Goal: Information Seeking & Learning: Compare options

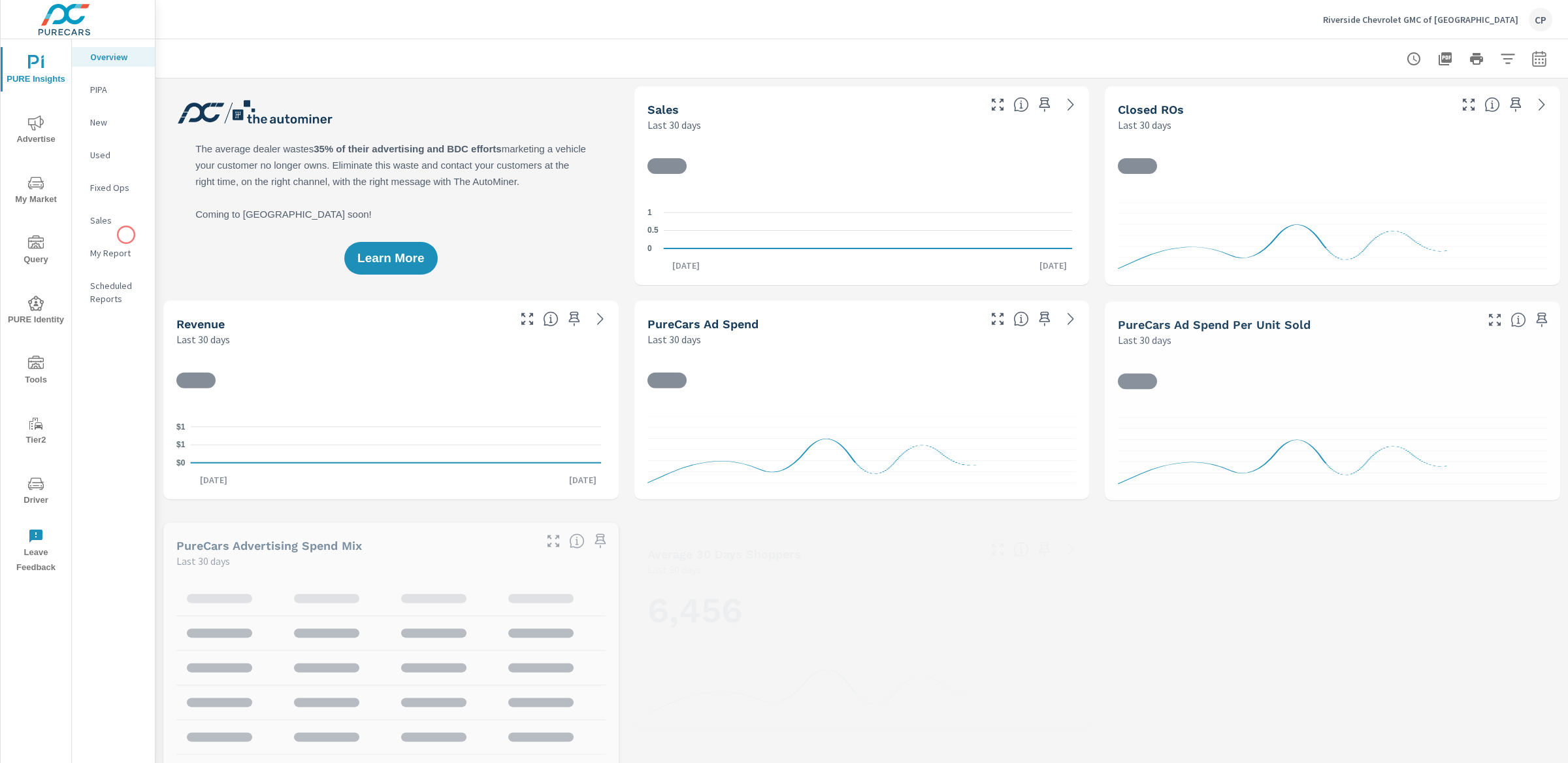
click at [119, 251] on p "My Report" at bounding box center [117, 253] width 54 height 13
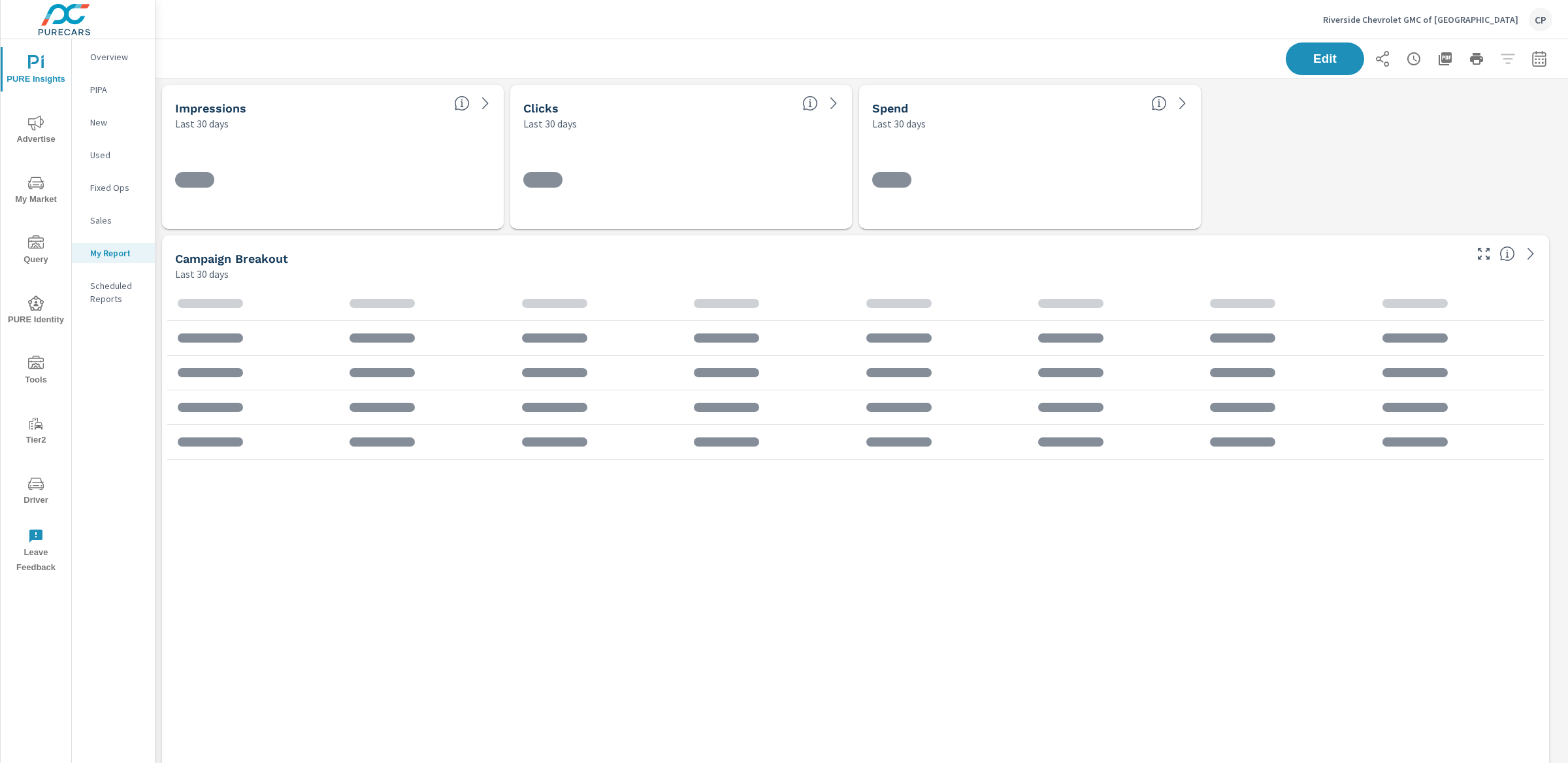
scroll to position [4842, 1426]
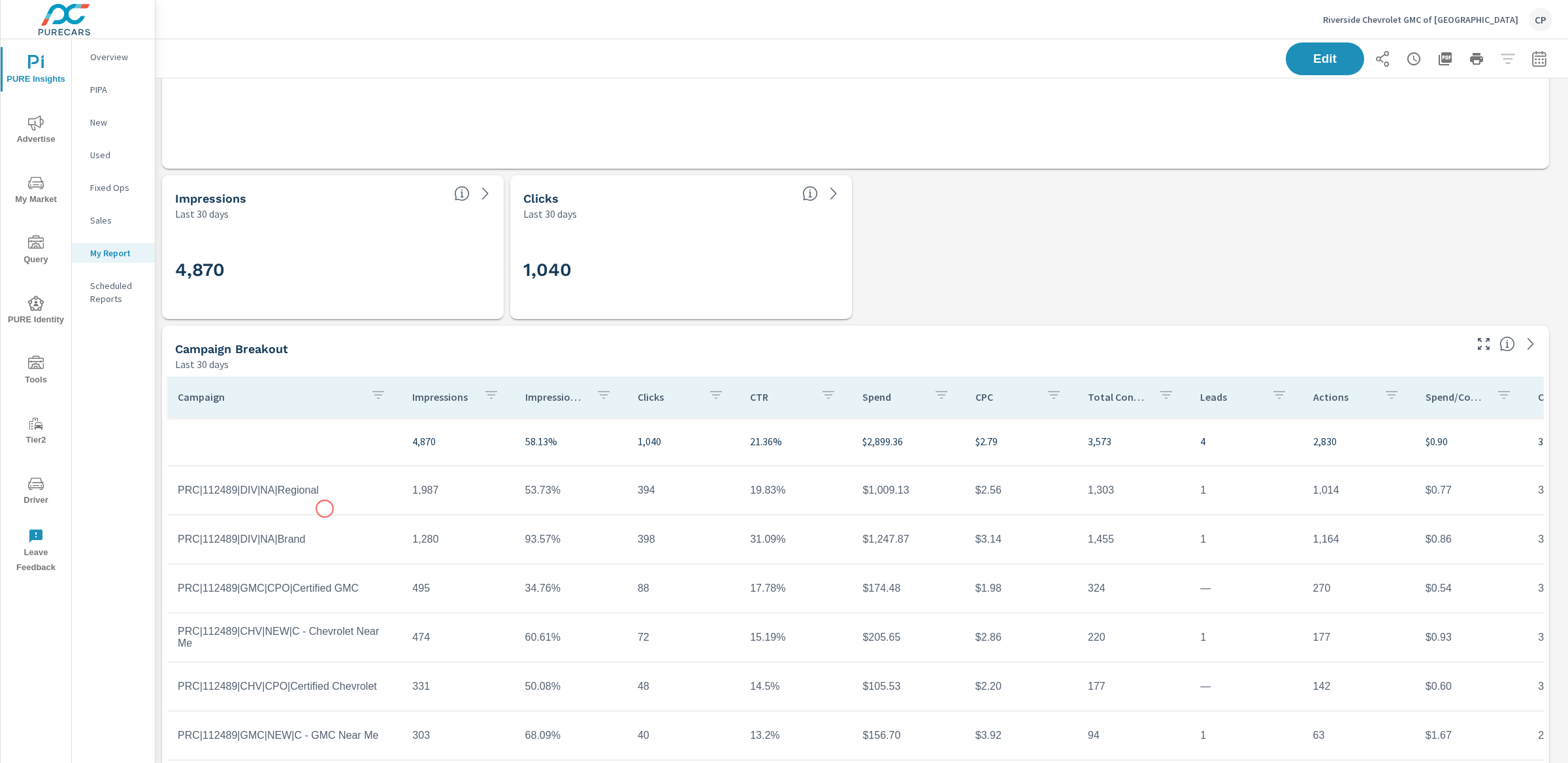
scroll to position [4132, 0]
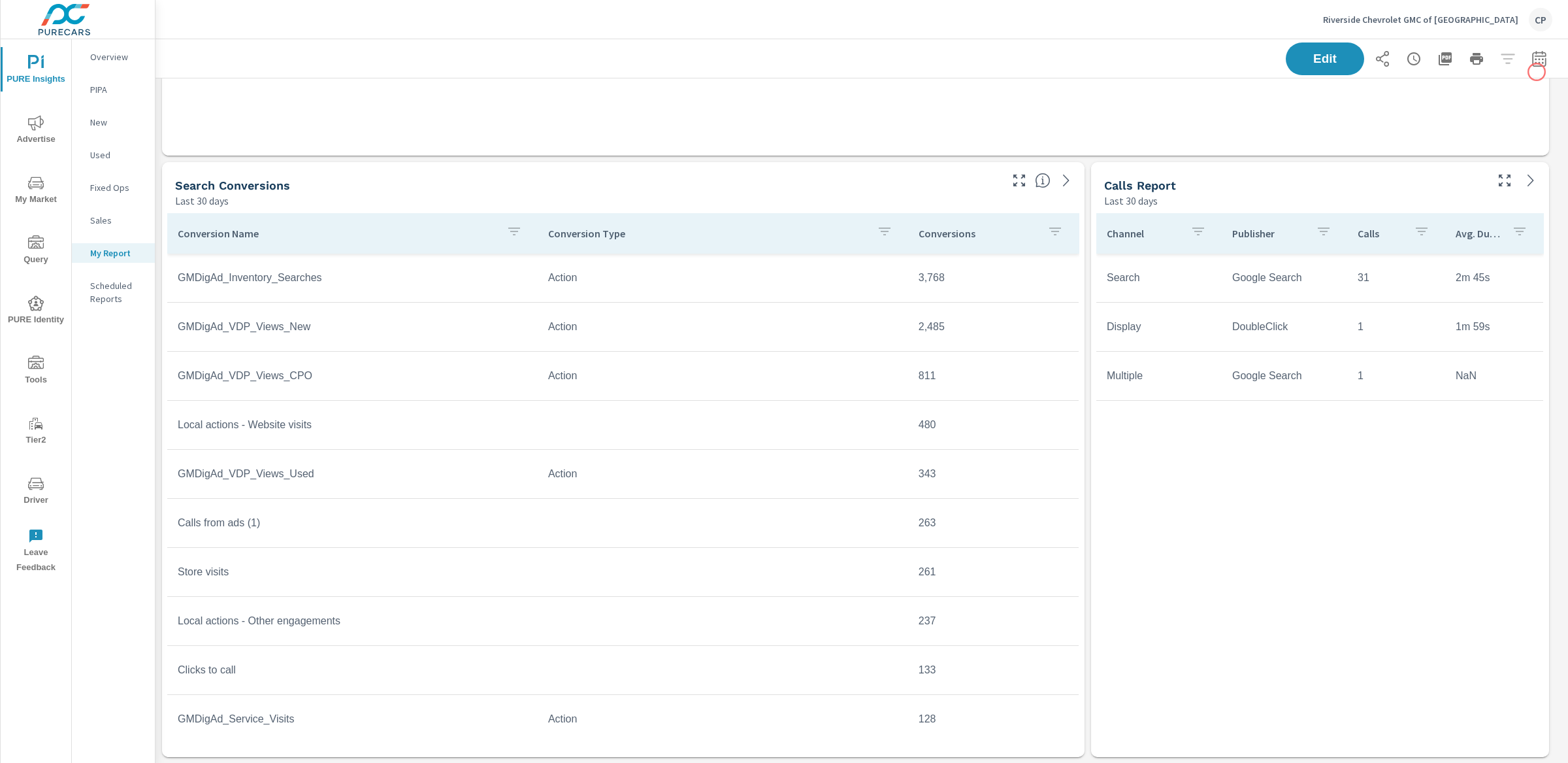
click at [1532, 57] on icon "button" at bounding box center [1539, 58] width 16 height 16
click at [1421, 98] on div "Custom Yesterday Last week Last 7 days Last 14 days Last 30 days Last 45 days L…" at bounding box center [1422, 113] width 141 height 37
click at [1419, 117] on select "Custom Yesterday Last week Last 7 days Last 14 days Last 30 days Last 45 days L…" at bounding box center [1421, 113] width 130 height 26
click at [1397, 121] on select "Custom Yesterday Last week Last 7 days Last 14 days Last 30 days Last 45 days L…" at bounding box center [1421, 113] width 130 height 26
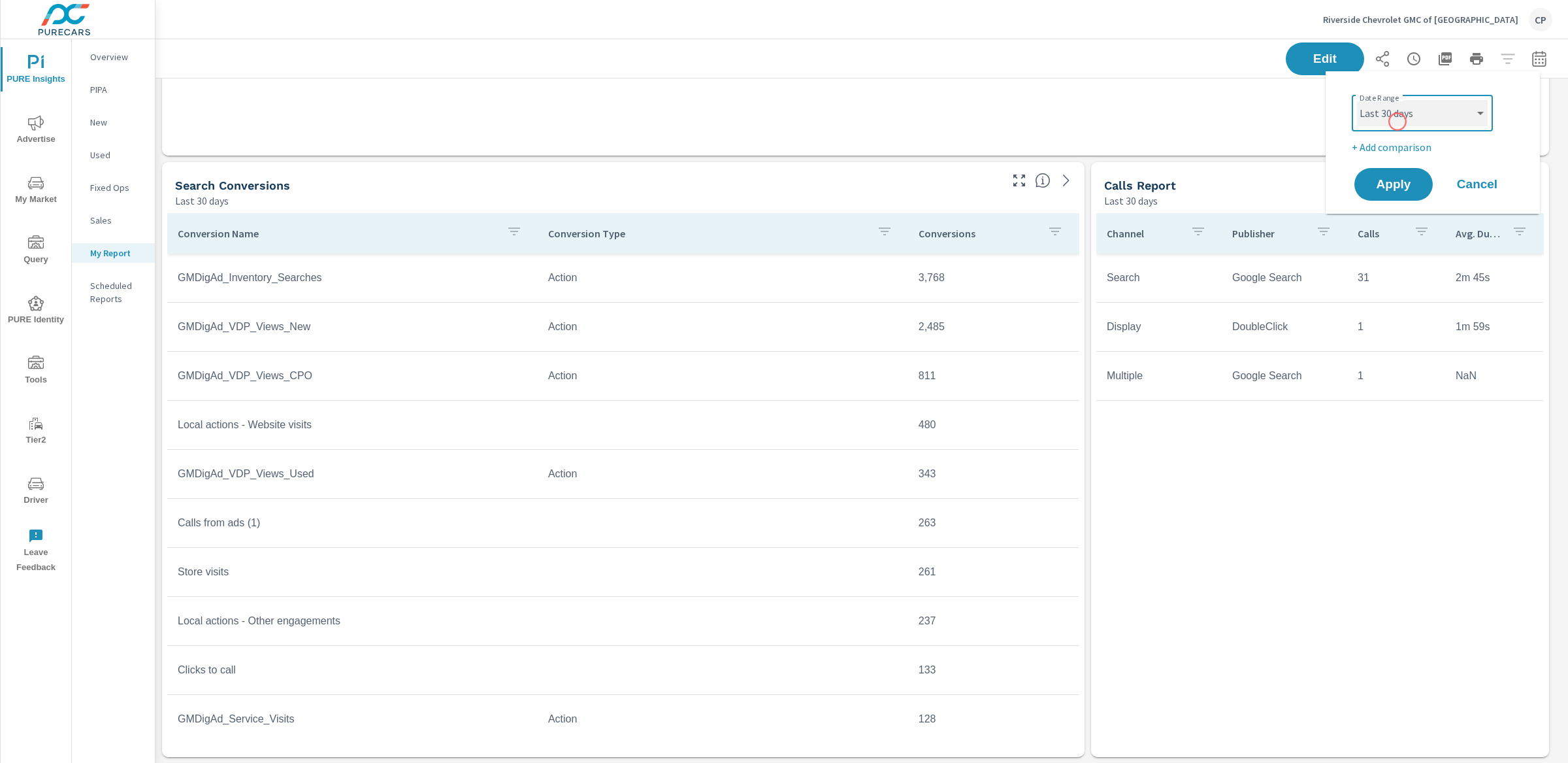
click at [1356, 100] on select "Custom Yesterday Last week Last 7 days Last 14 days Last 30 days Last 45 days L…" at bounding box center [1421, 113] width 130 height 26
select select "Last month"
click at [1400, 142] on p "+ Add comparison" at bounding box center [1435, 147] width 167 height 16
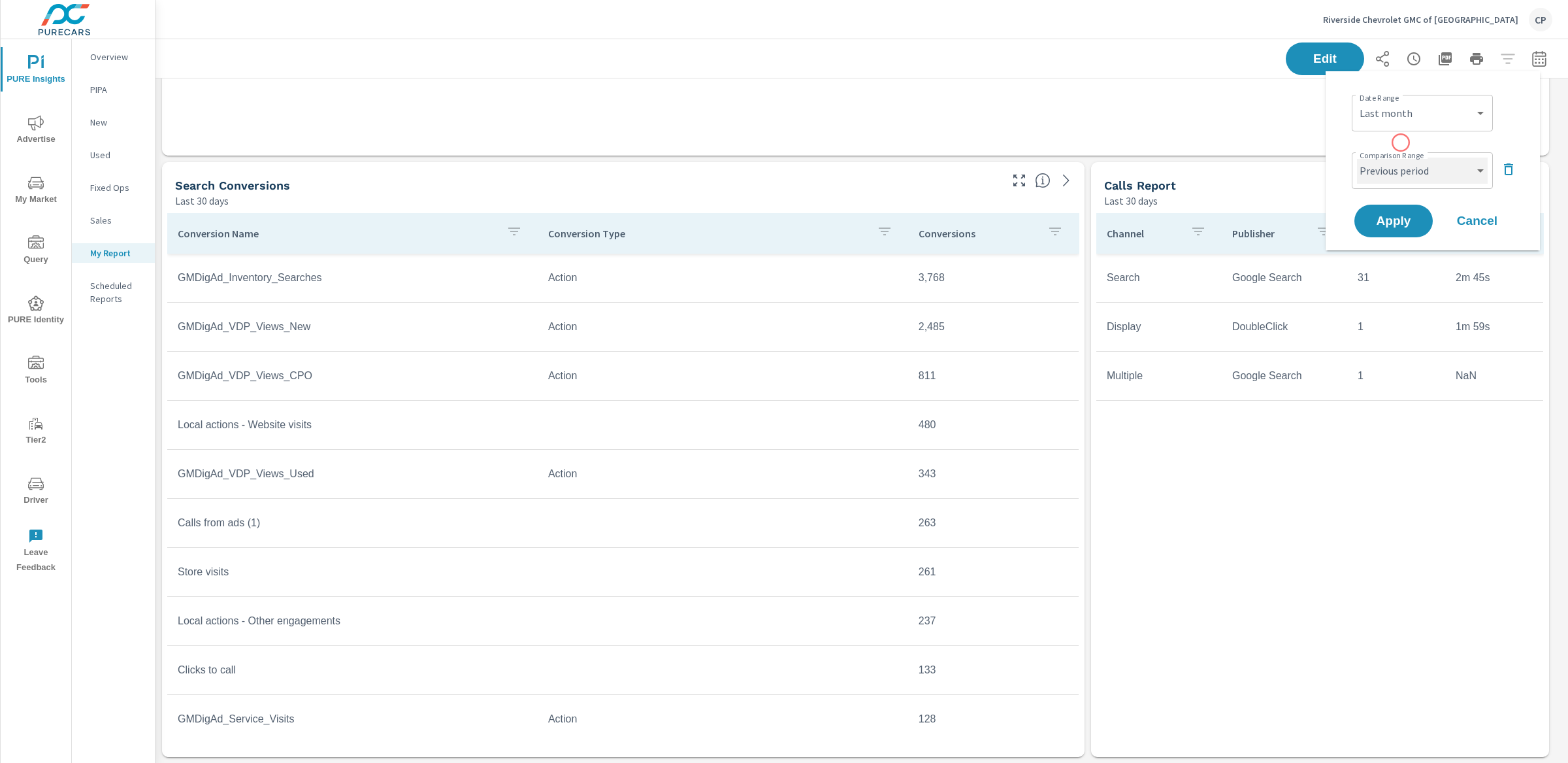
click at [1404, 167] on select "Custom Previous period Previous month Previous year" at bounding box center [1421, 171] width 130 height 26
click at [1356, 158] on select "Custom Previous period Previous month Previous year" at bounding box center [1421, 171] width 130 height 26
select select "Previous year"
click at [1397, 221] on span "Apply" at bounding box center [1393, 222] width 54 height 13
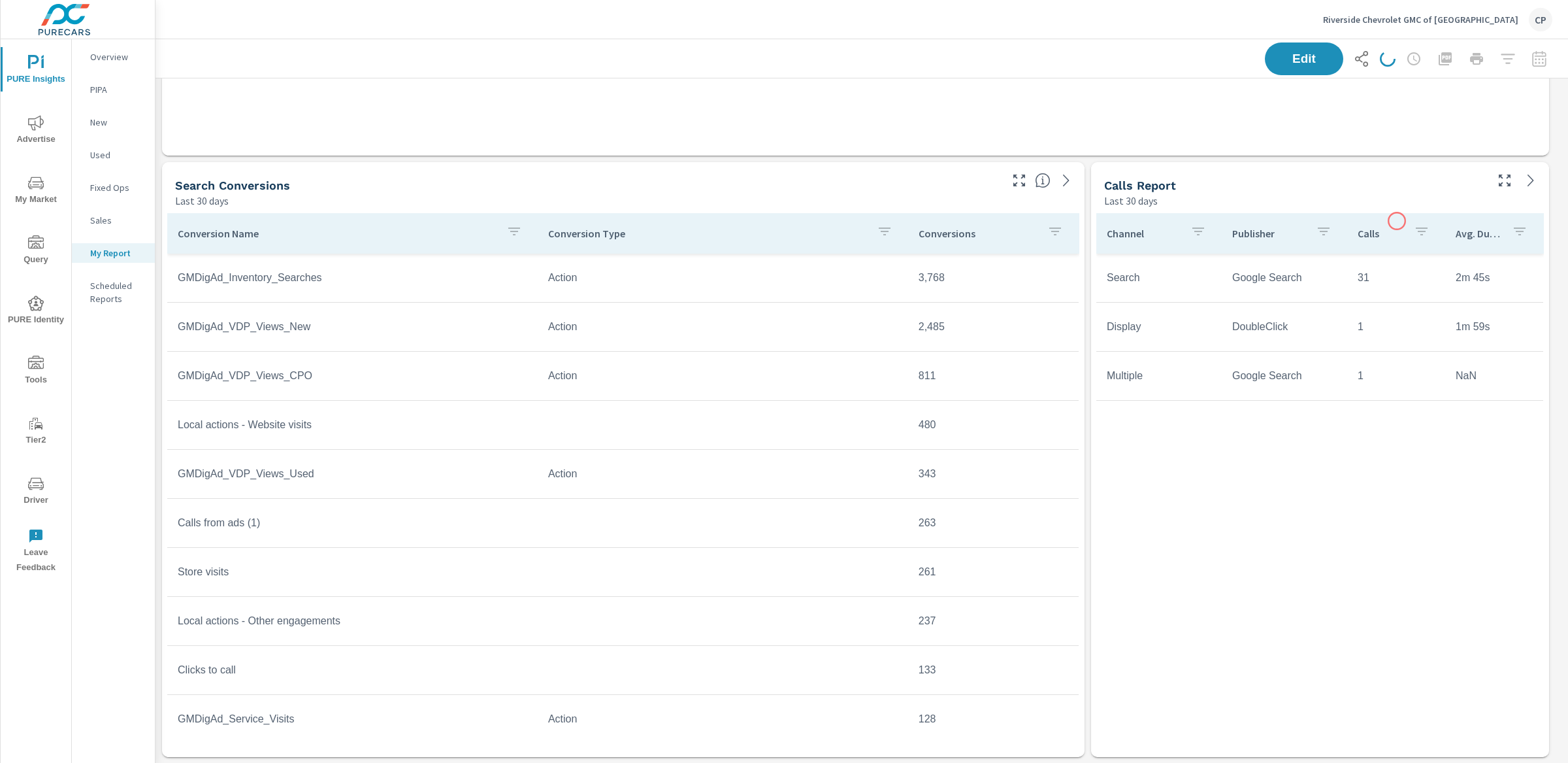
scroll to position [4842, 1426]
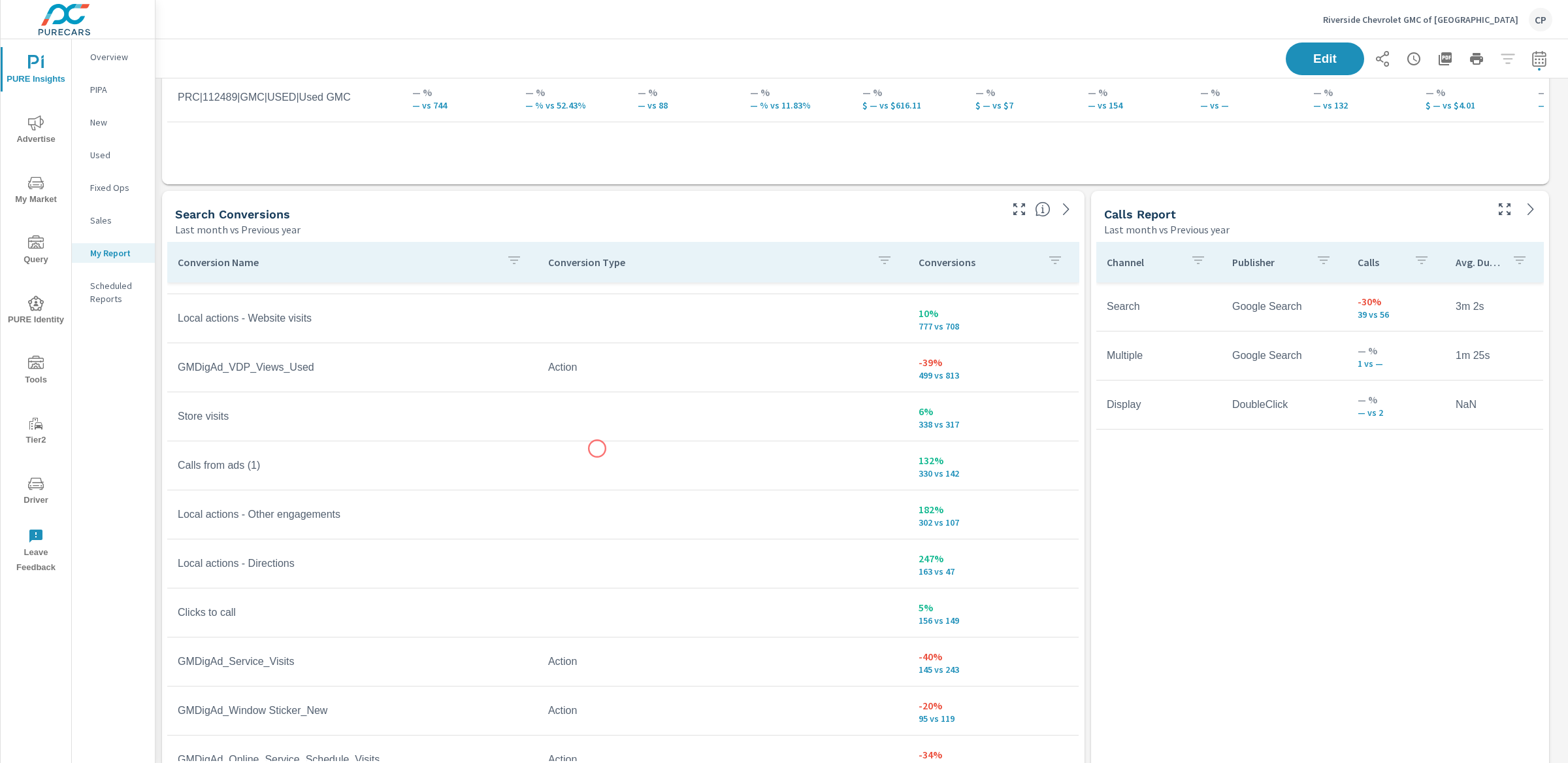
scroll to position [4109, 0]
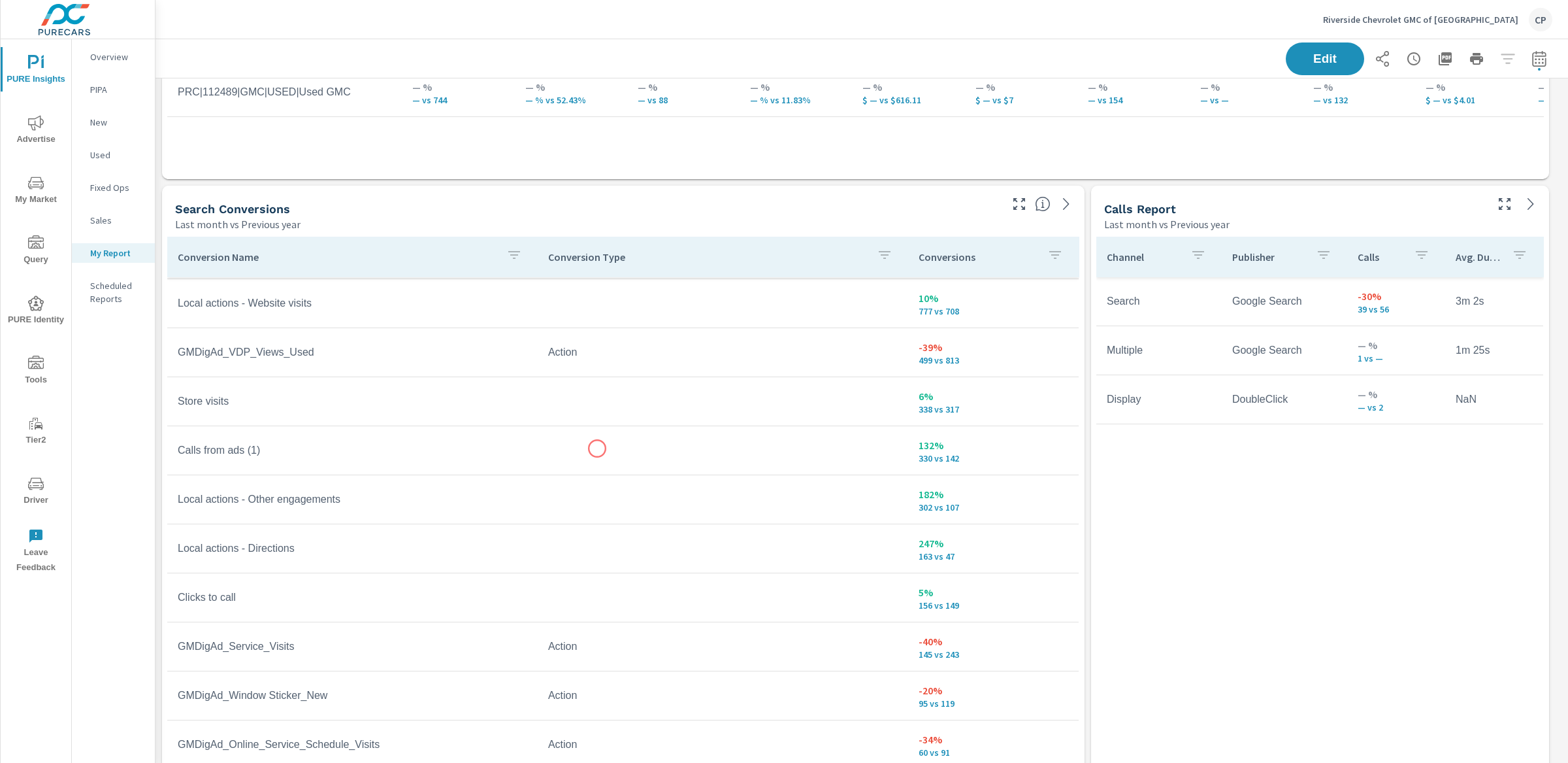
scroll to position [149, 0]
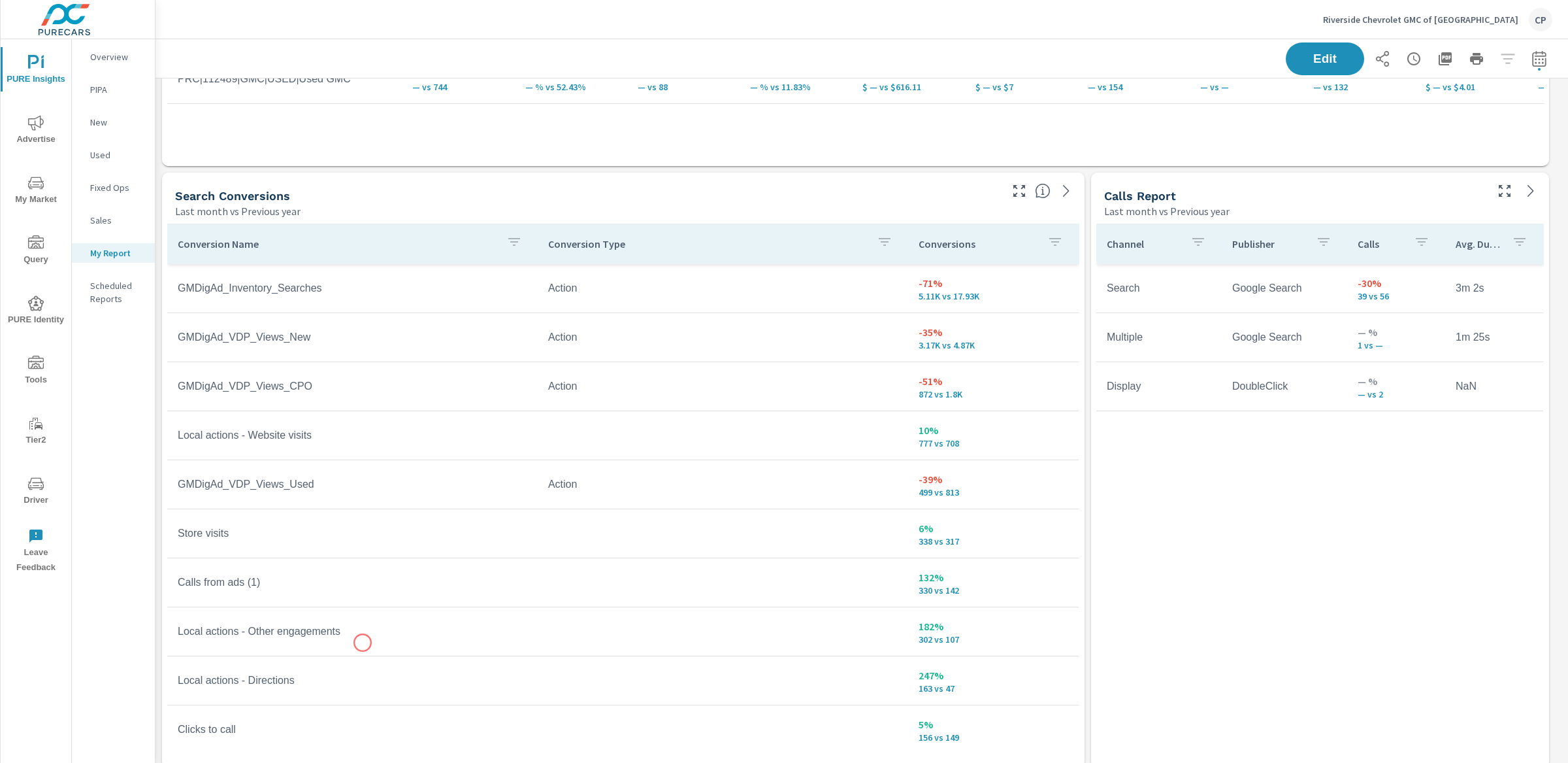
scroll to position [4121, 0]
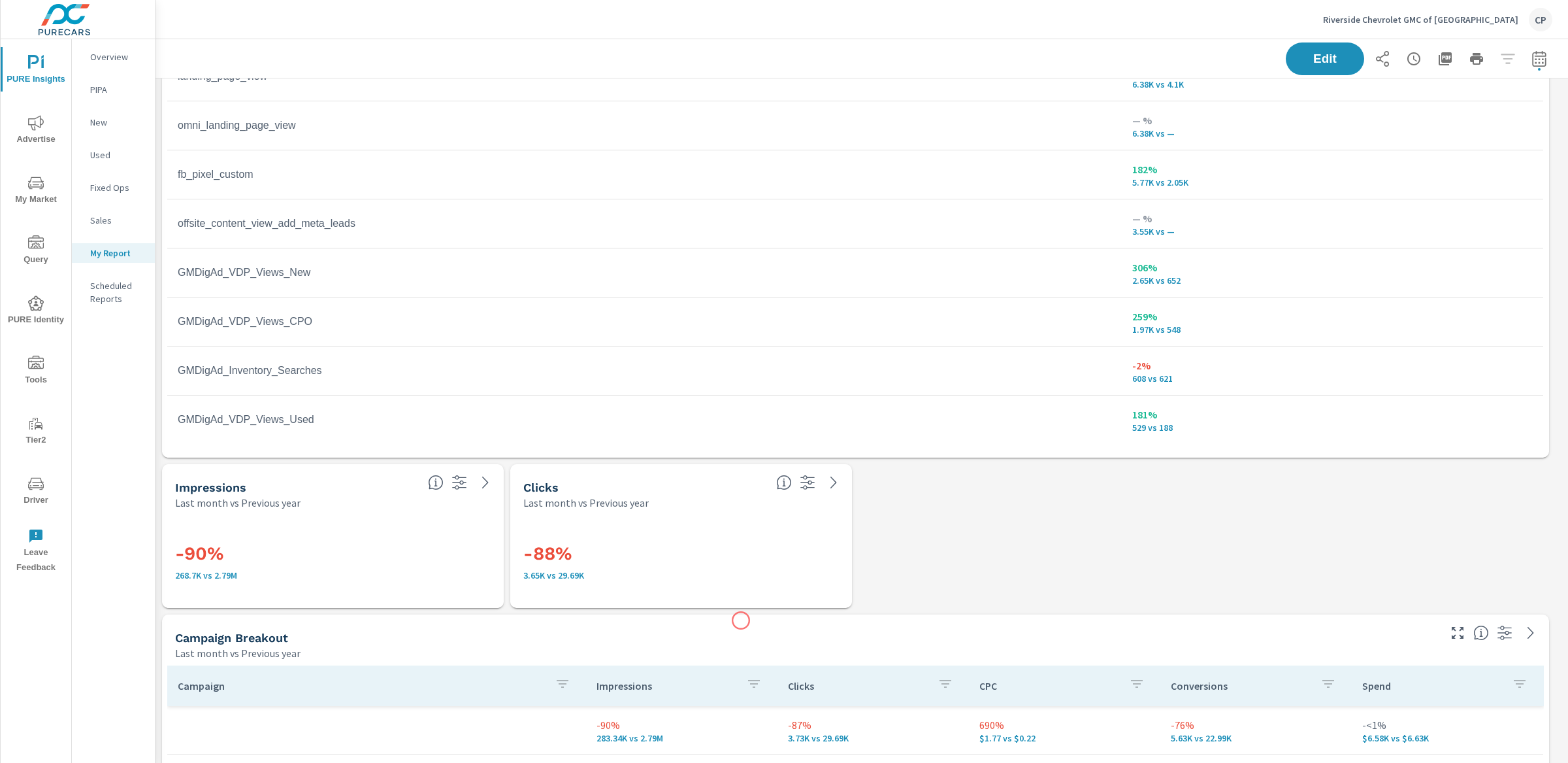
scroll to position [2086, 0]
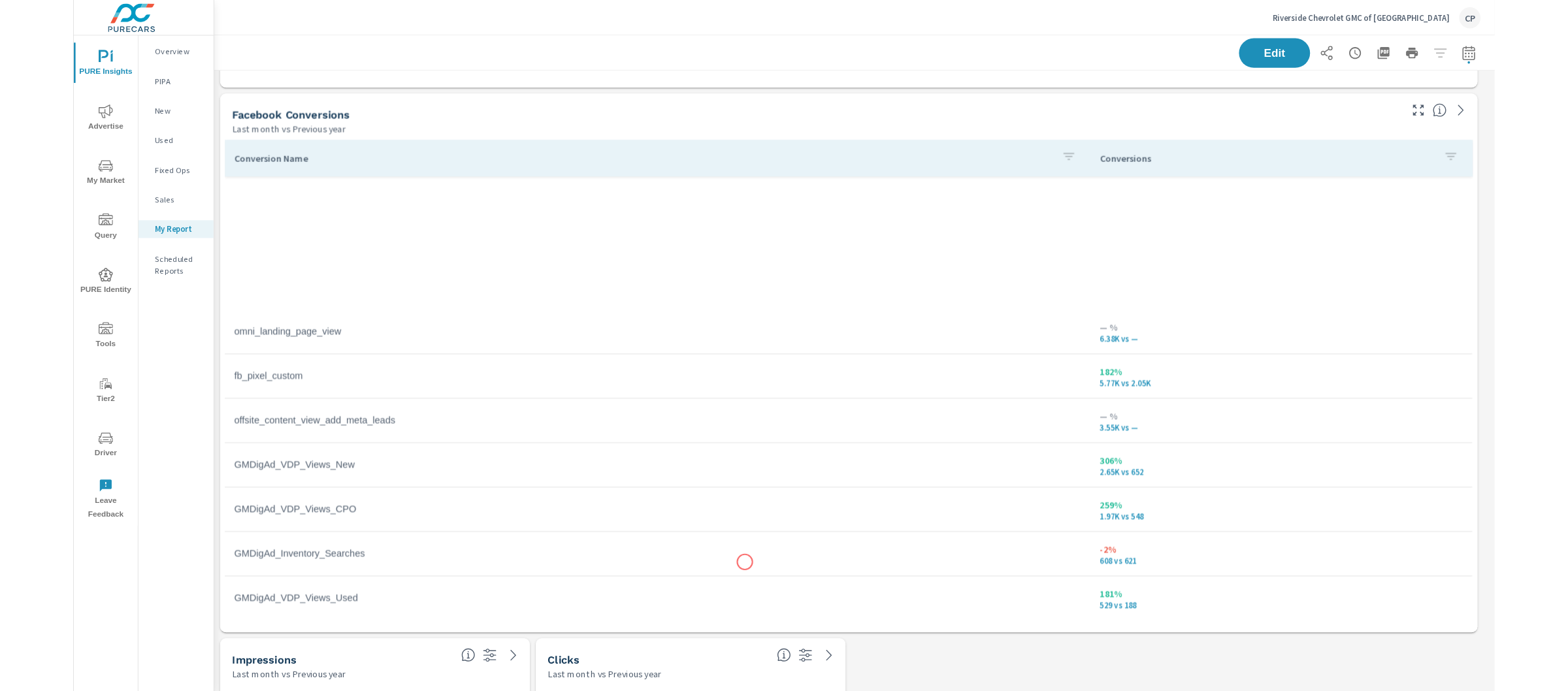
scroll to position [696, 0]
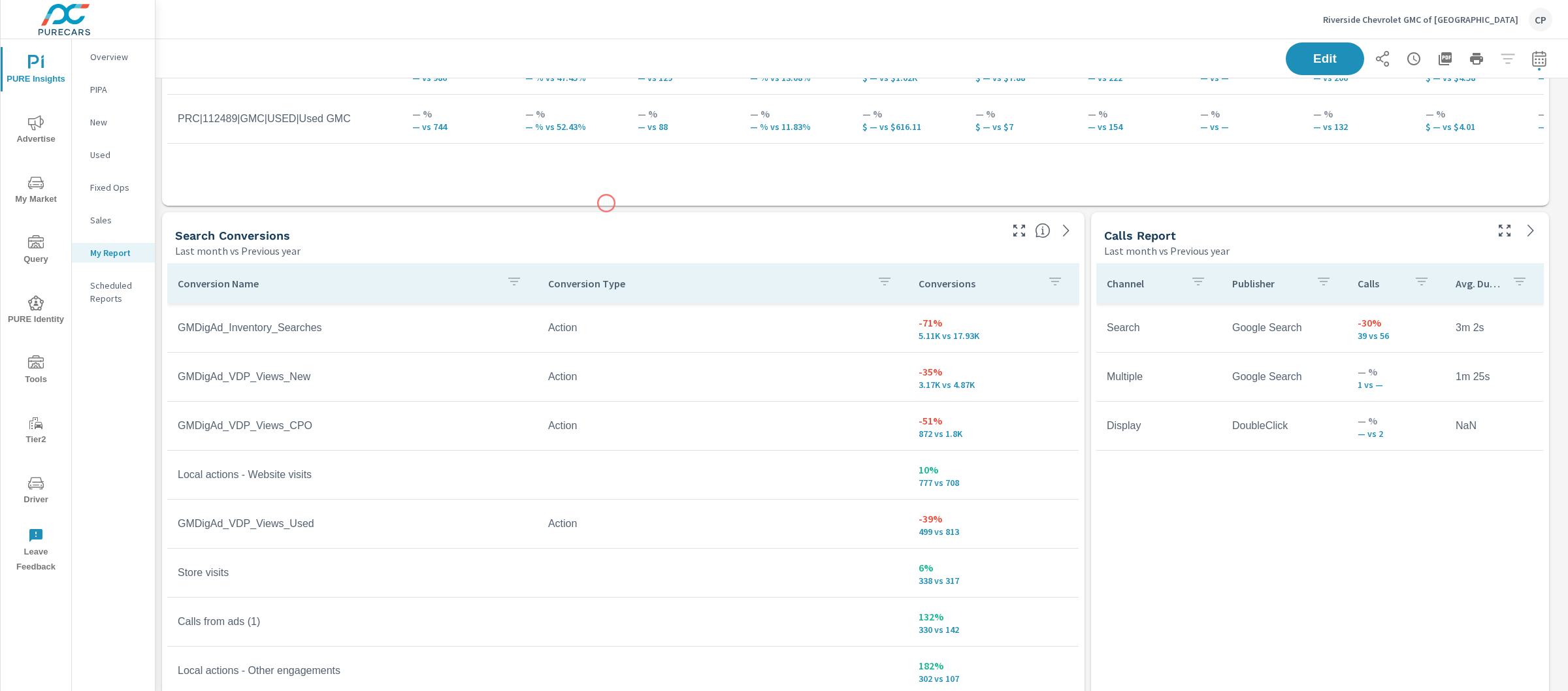
scroll to position [4198, 0]
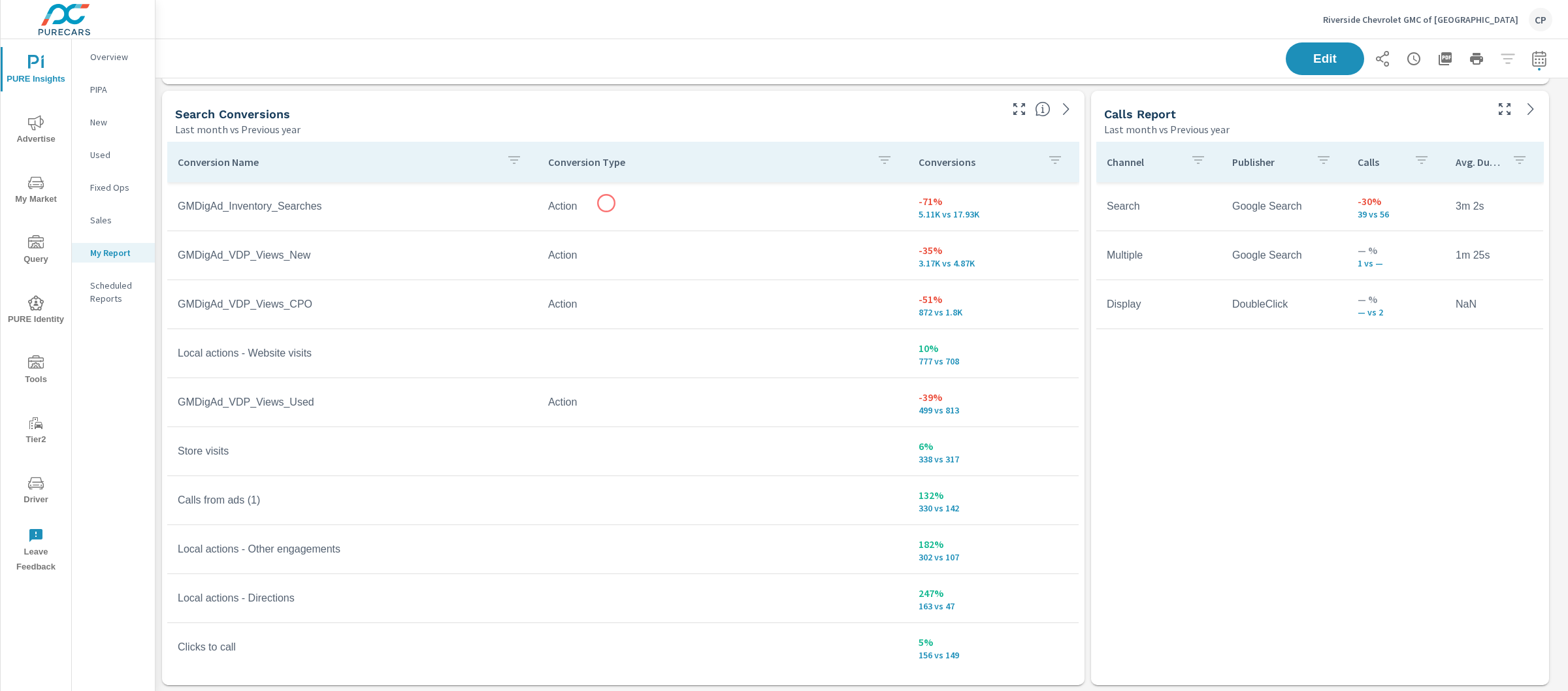
scroll to position [500, 0]
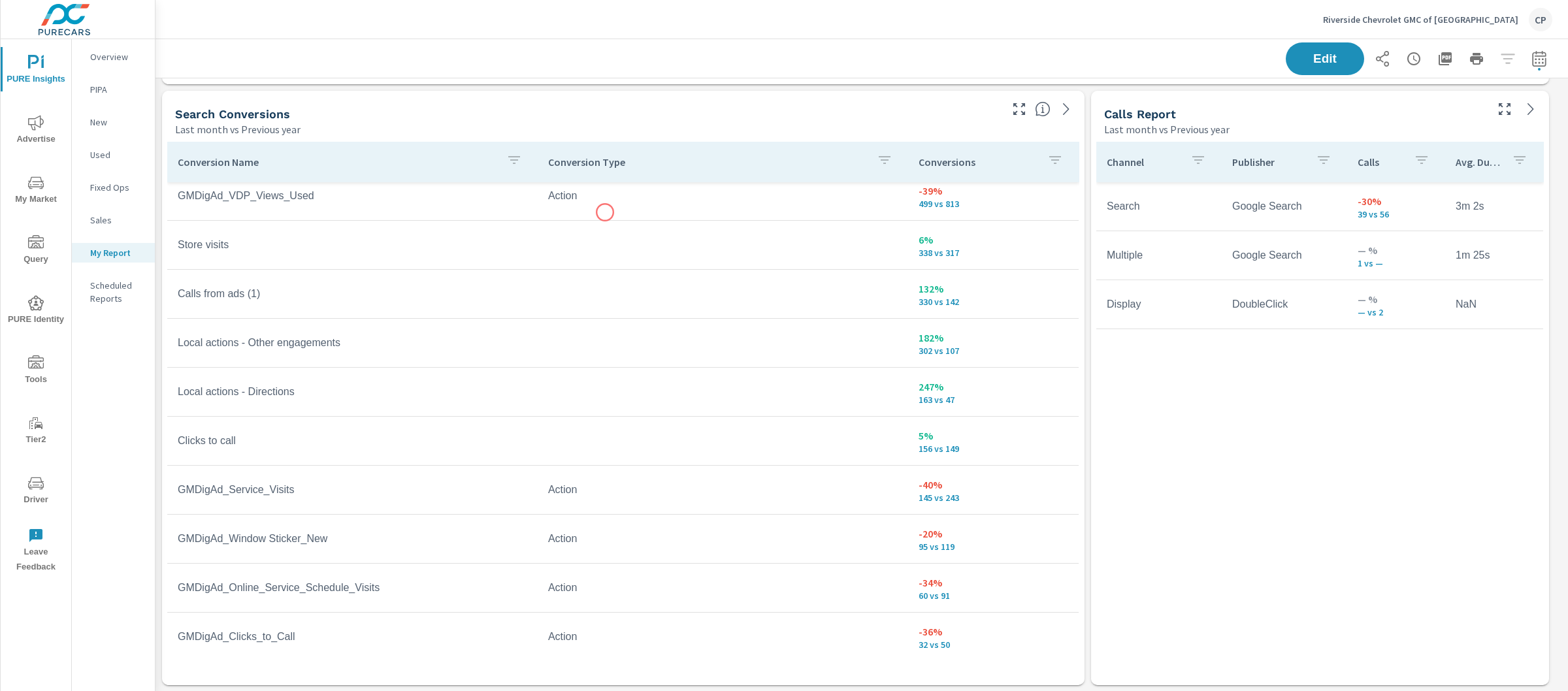
scroll to position [84, 0]
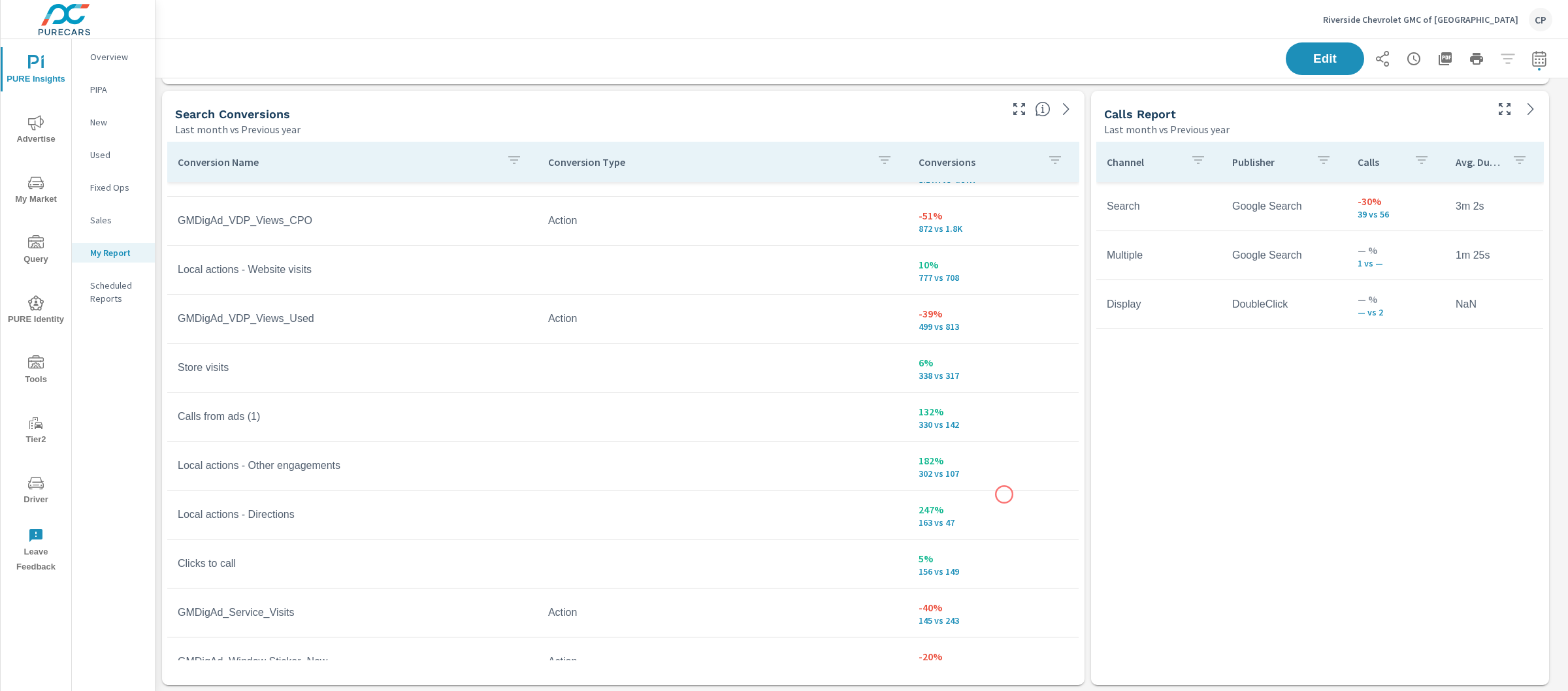
scroll to position [72, 0]
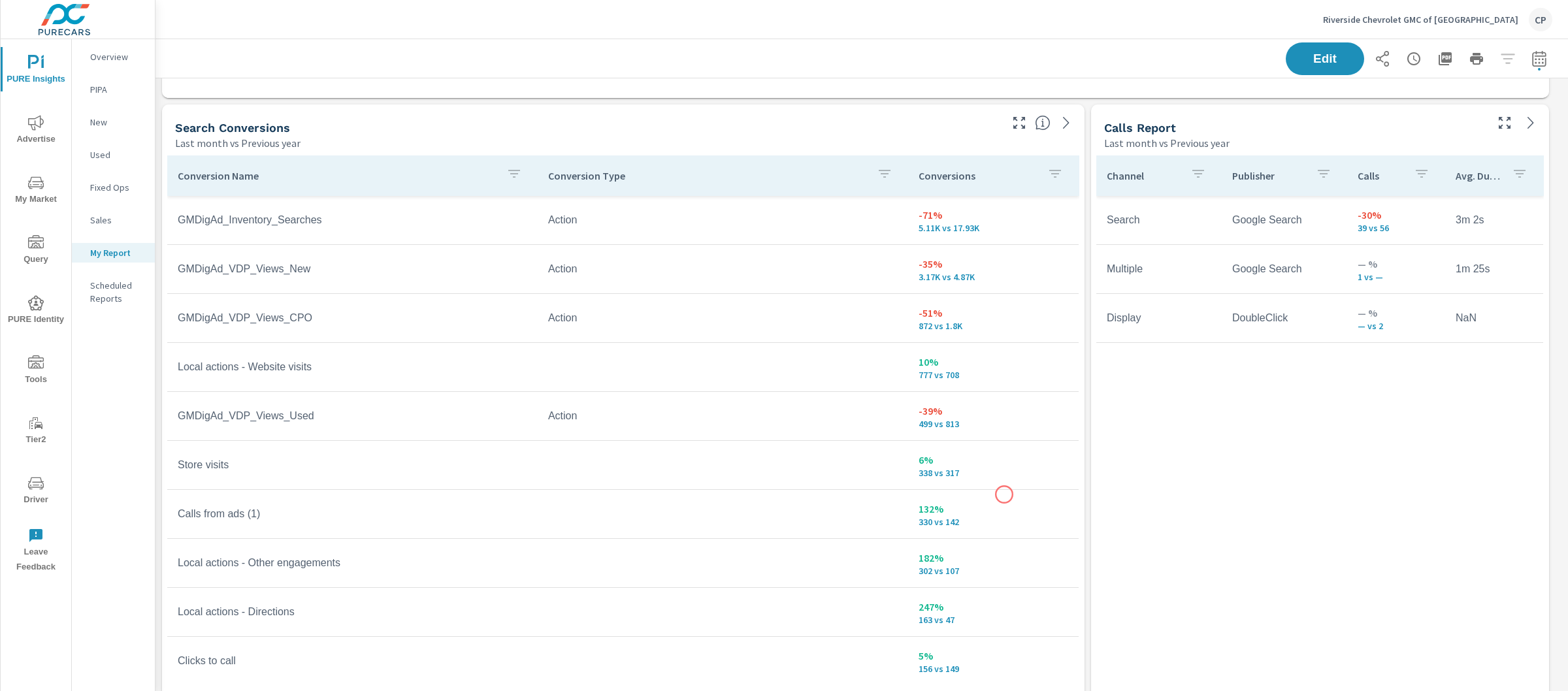
scroll to position [4183, 0]
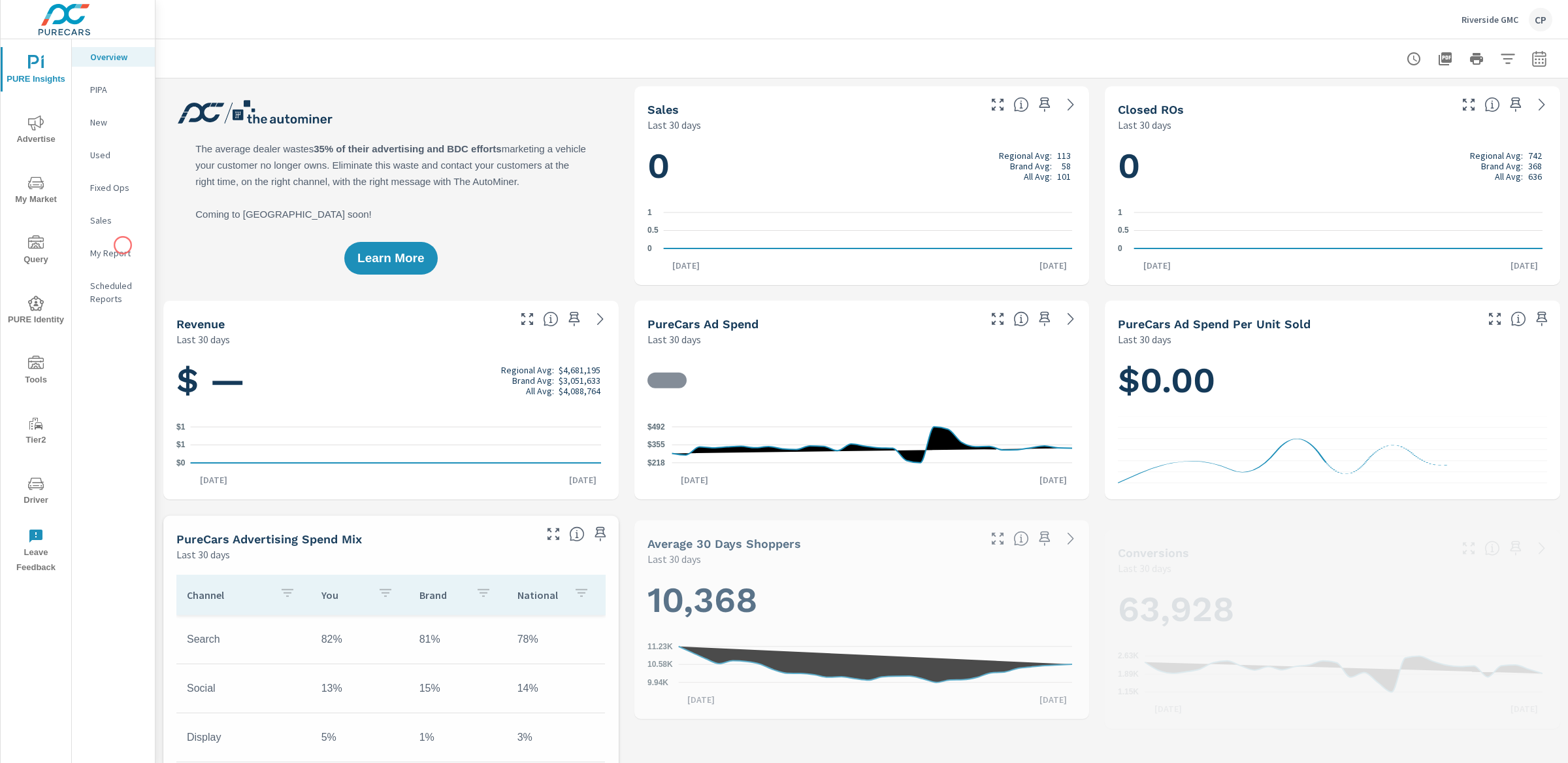
click at [123, 246] on p "My Report" at bounding box center [117, 253] width 54 height 13
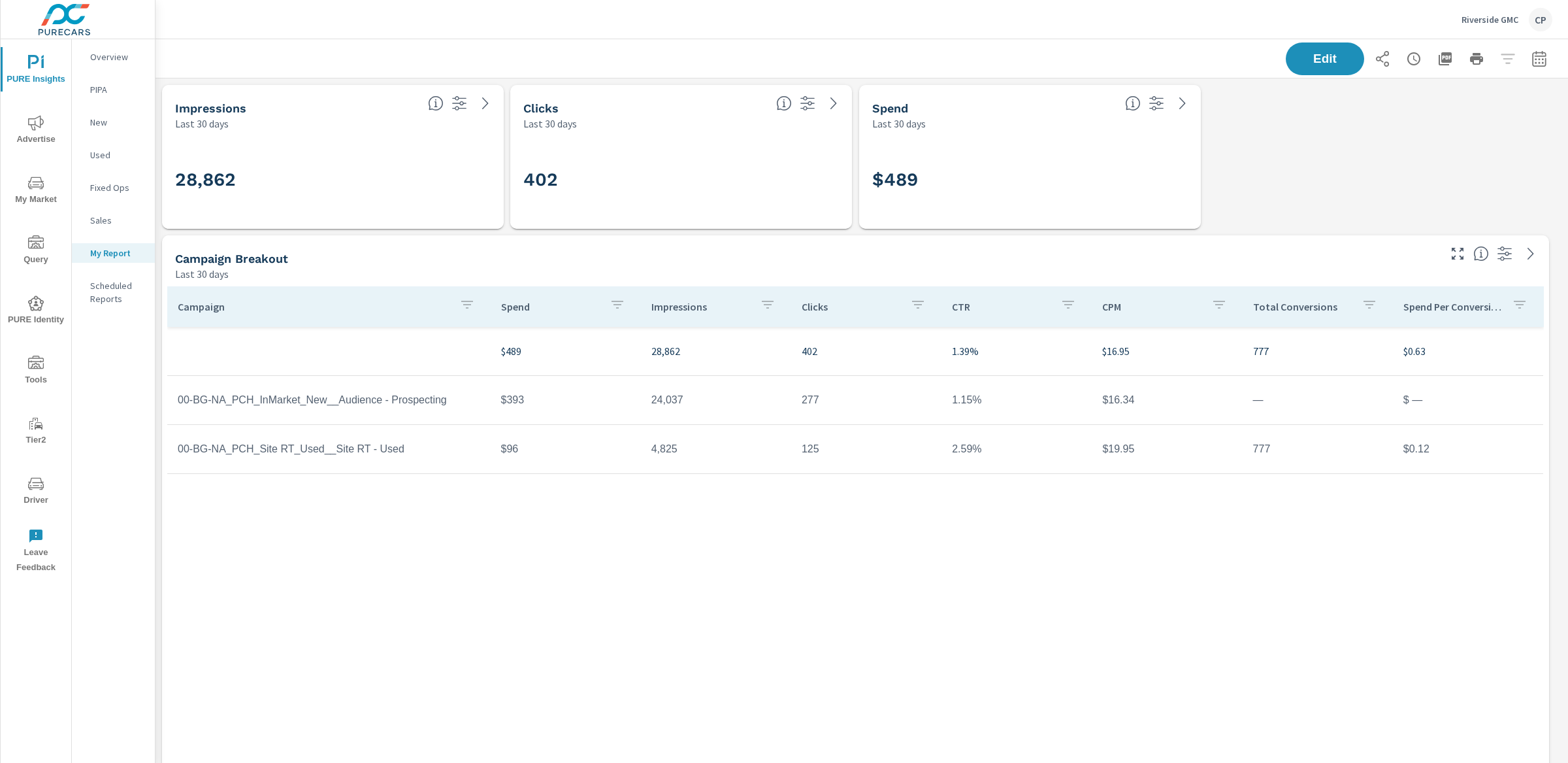
scroll to position [4992, 1426]
